Goal: Task Accomplishment & Management: Manage account settings

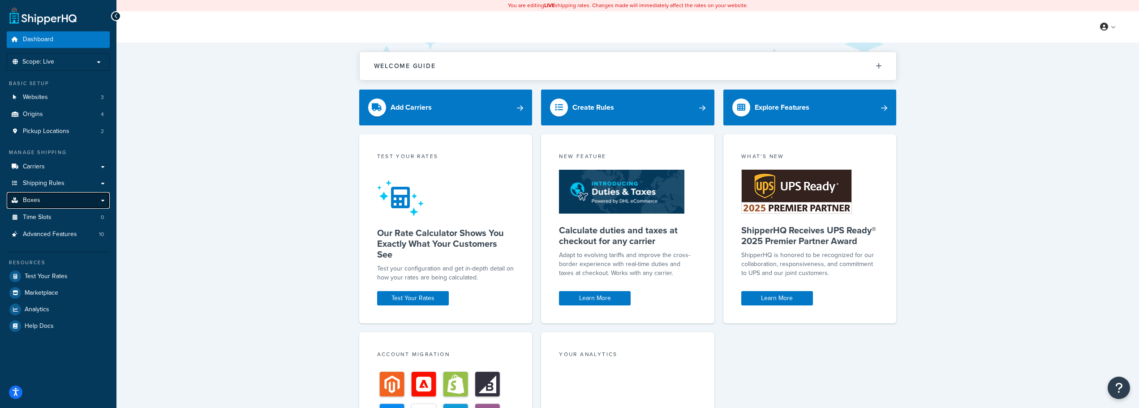
click at [39, 201] on span "Boxes" at bounding box center [31, 201] width 17 height 8
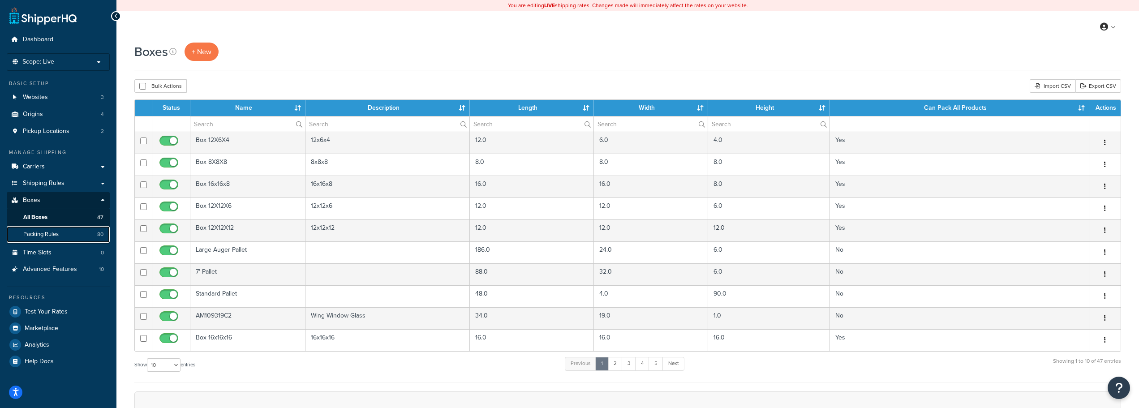
click at [36, 237] on span "Packing Rules" at bounding box center [40, 235] width 35 height 8
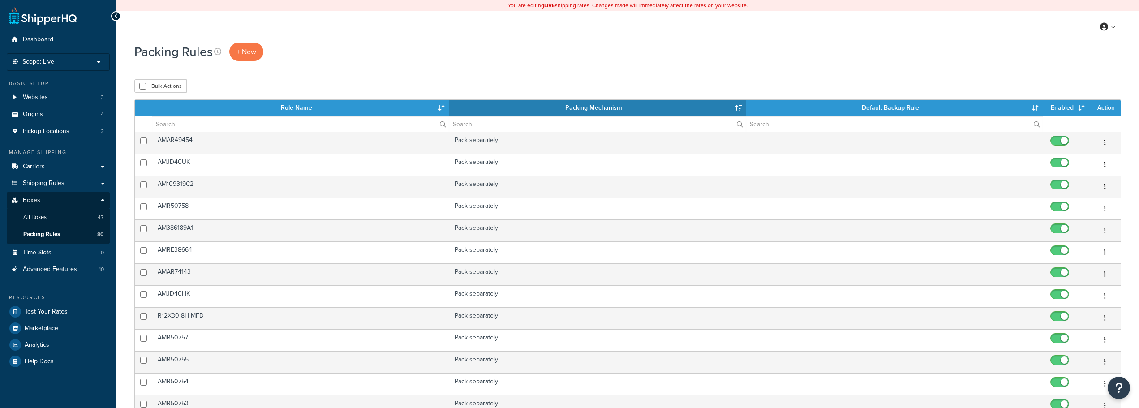
select select "15"
click at [246, 127] on input "text" at bounding box center [300, 123] width 297 height 15
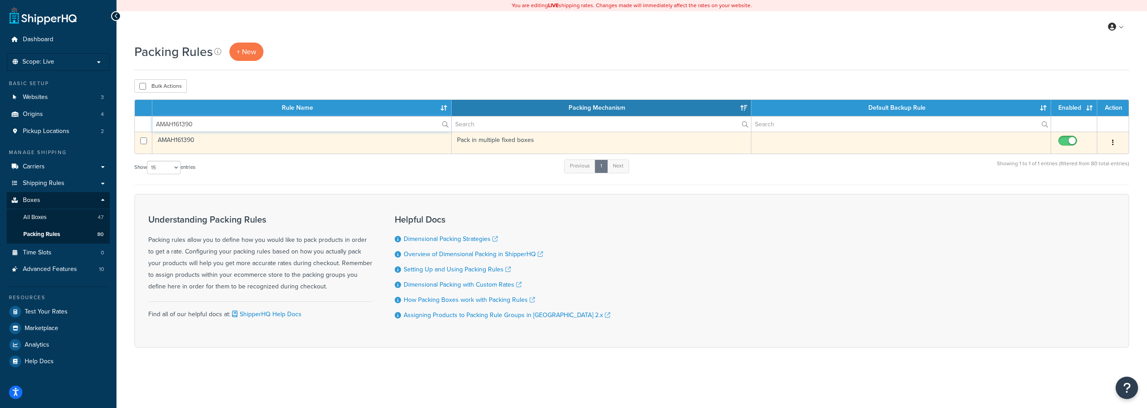
type input "AMAH161390"
click at [175, 139] on td "AMAH161390" at bounding box center [301, 143] width 299 height 22
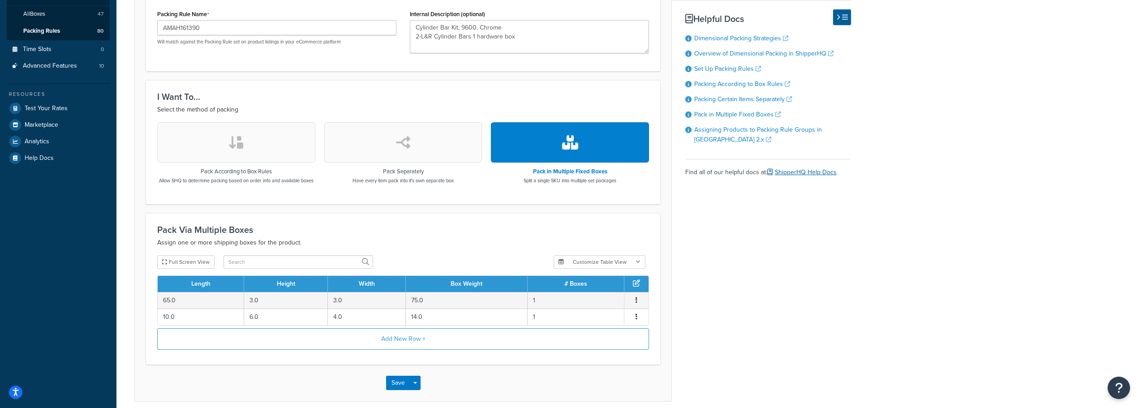
scroll to position [224, 0]
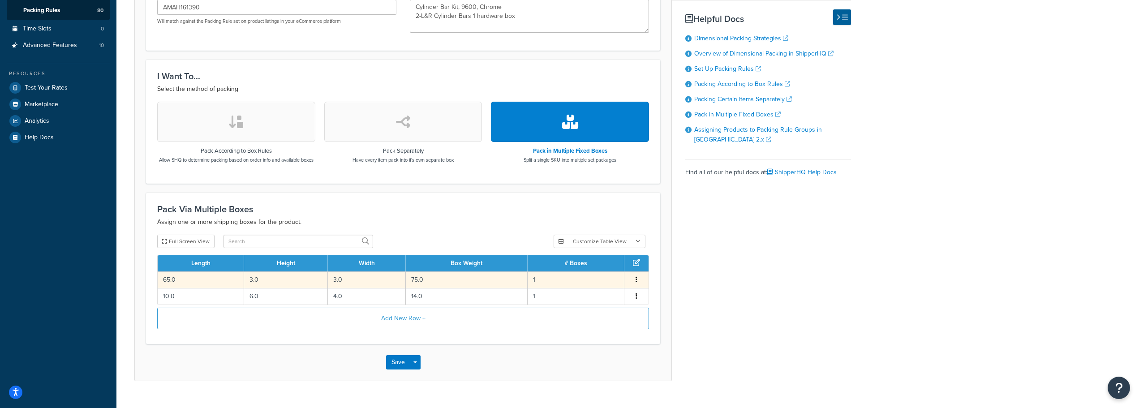
click at [189, 284] on td "65.0" at bounding box center [201, 280] width 86 height 17
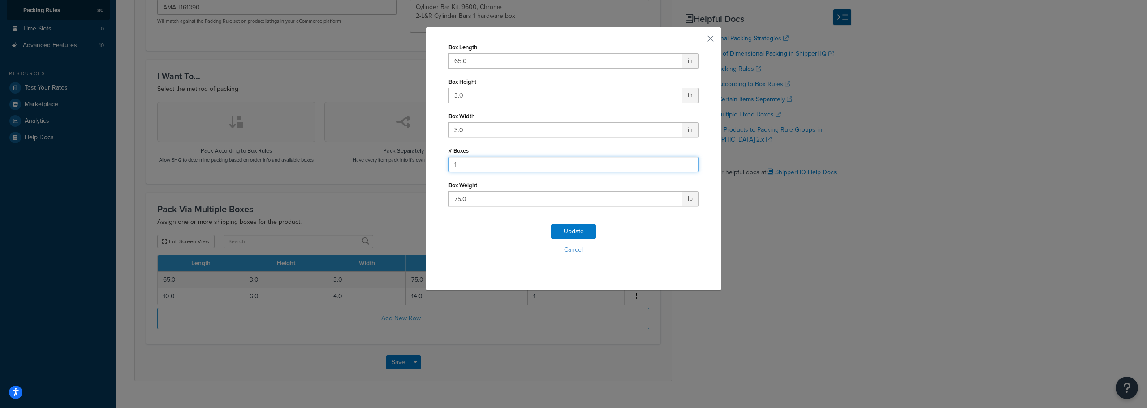
click at [486, 164] on input "1" at bounding box center [573, 164] width 250 height 15
type input "2"
drag, startPoint x: 568, startPoint y: 229, endPoint x: 609, endPoint y: 236, distance: 41.8
click at [572, 229] on button "Update" at bounding box center [573, 231] width 45 height 14
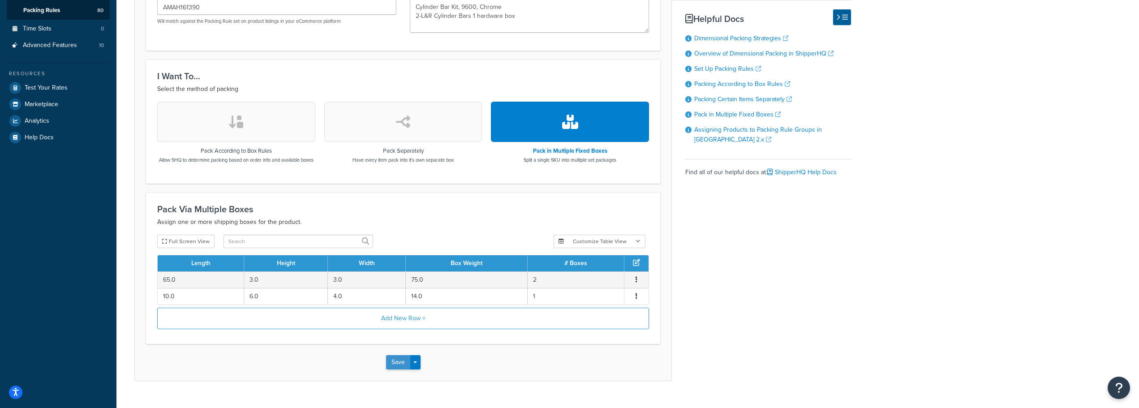
click at [392, 367] on button "Save" at bounding box center [398, 362] width 24 height 14
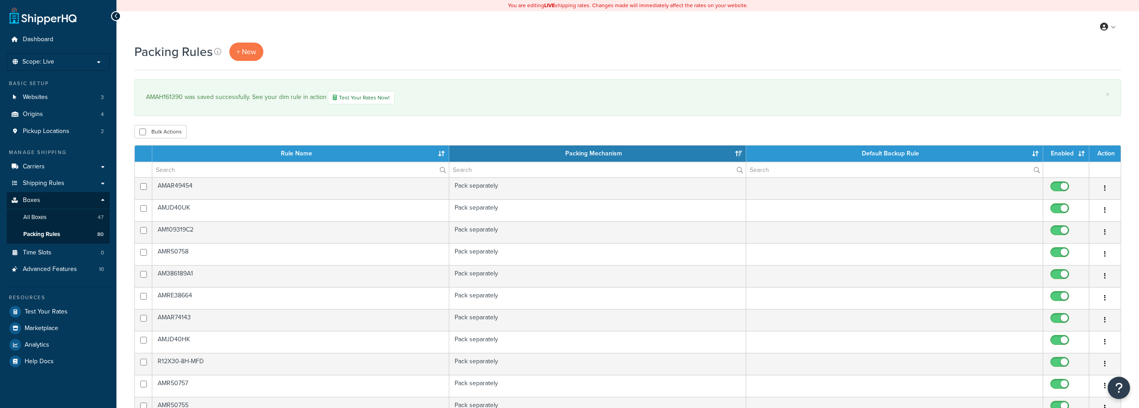
select select "15"
click at [203, 177] on input "text" at bounding box center [300, 169] width 297 height 15
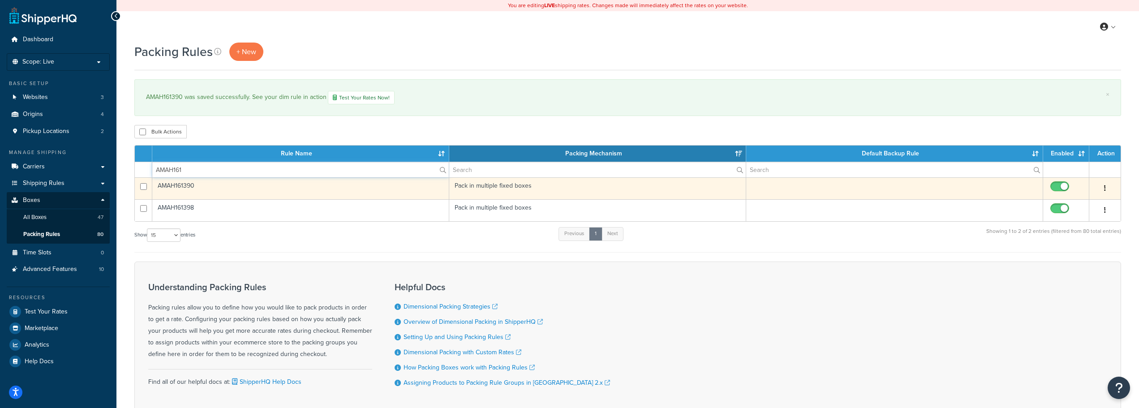
type input "AMAH161"
click at [184, 186] on td "AMAH161390" at bounding box center [300, 188] width 297 height 22
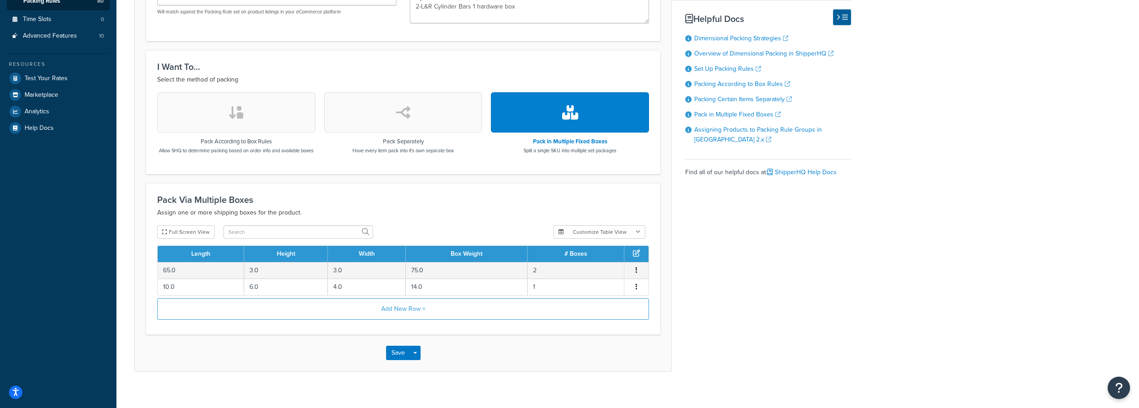
scroll to position [249, 0]
